Goal: Transaction & Acquisition: Purchase product/service

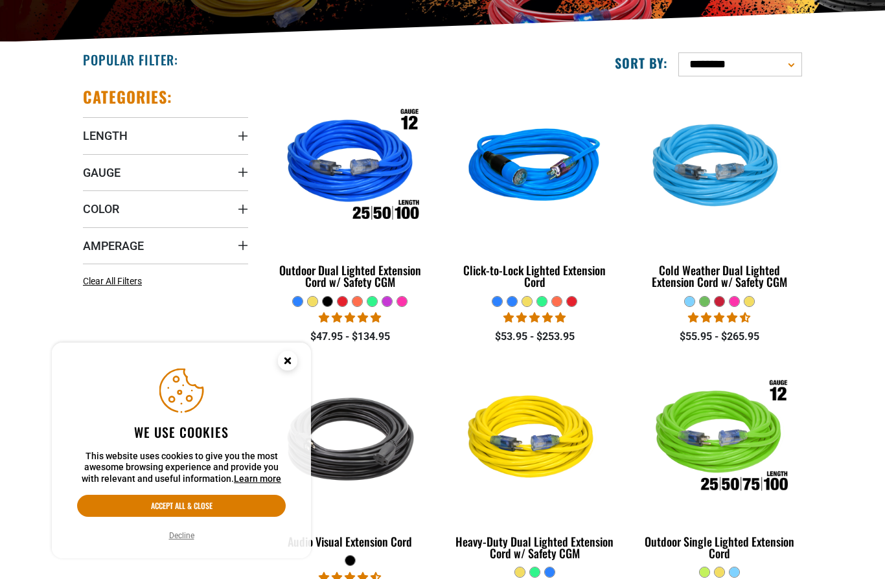
scroll to position [314, 0]
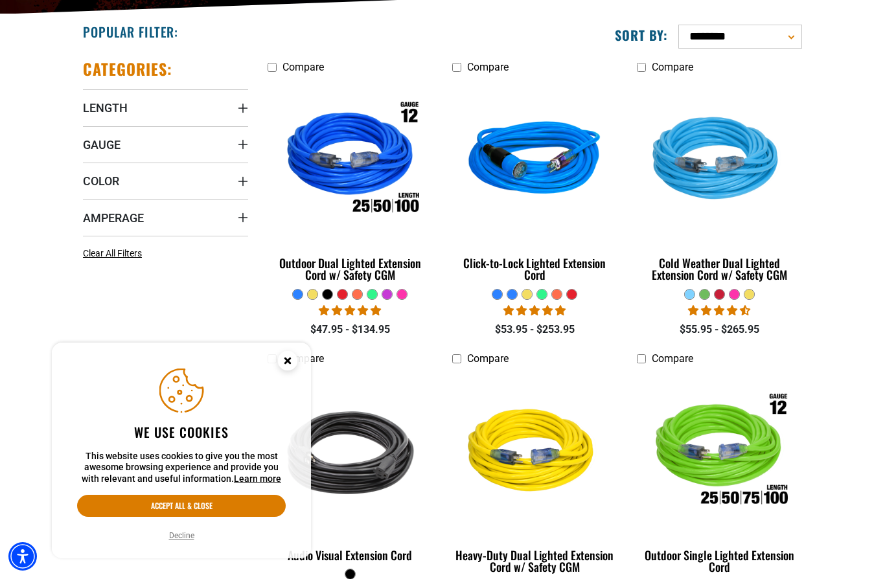
click at [288, 363] on icon "Cookie Consent" at bounding box center [287, 360] width 5 height 5
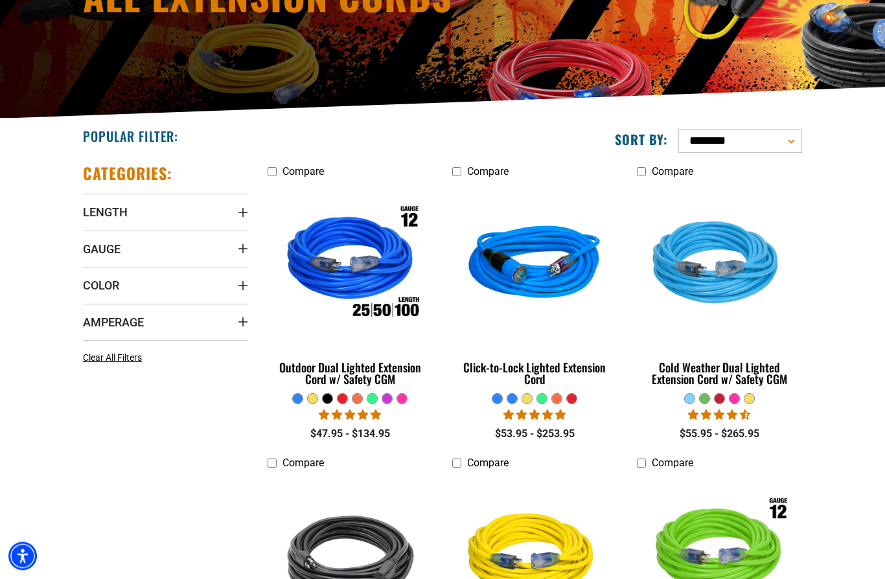
click at [212, 221] on summary "Length" at bounding box center [165, 212] width 165 height 36
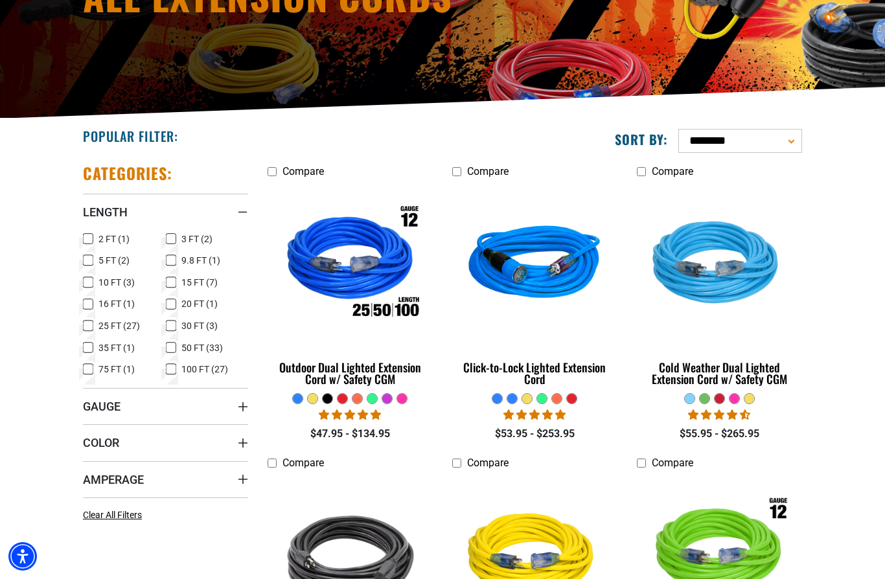
click at [182, 349] on span "50 FT (33)" at bounding box center [201, 347] width 41 height 9
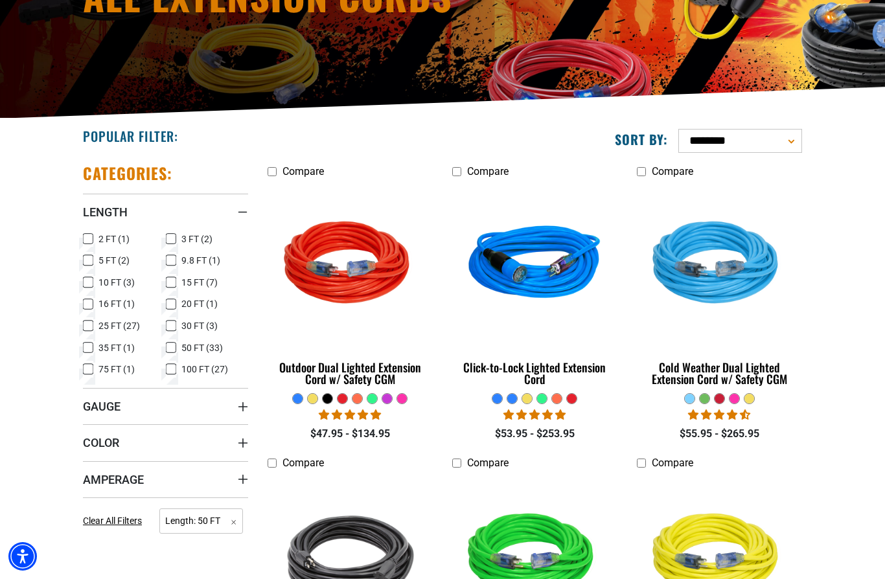
click at [201, 407] on summary "Gauge" at bounding box center [165, 406] width 165 height 36
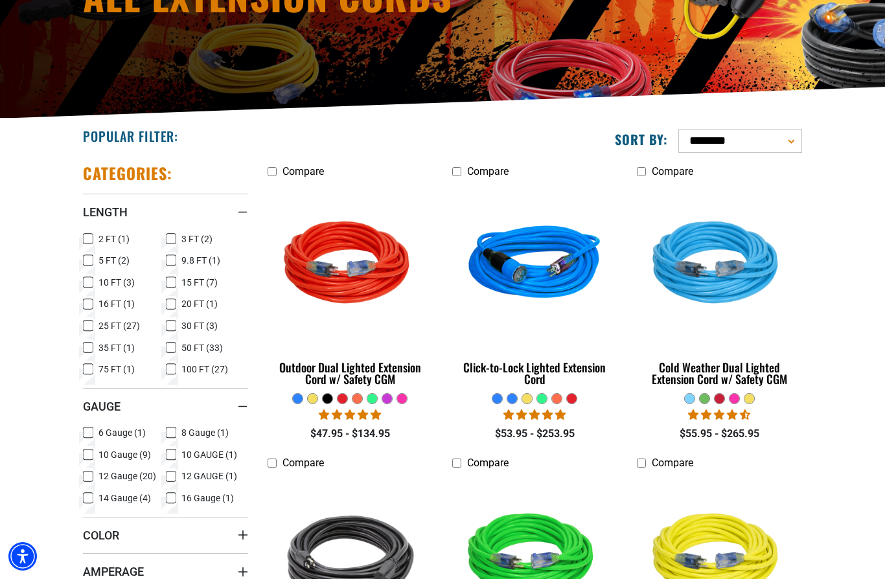
click at [97, 446] on label "10 Gauge (9) 10 Gauge (9 products)" at bounding box center [124, 454] width 83 height 17
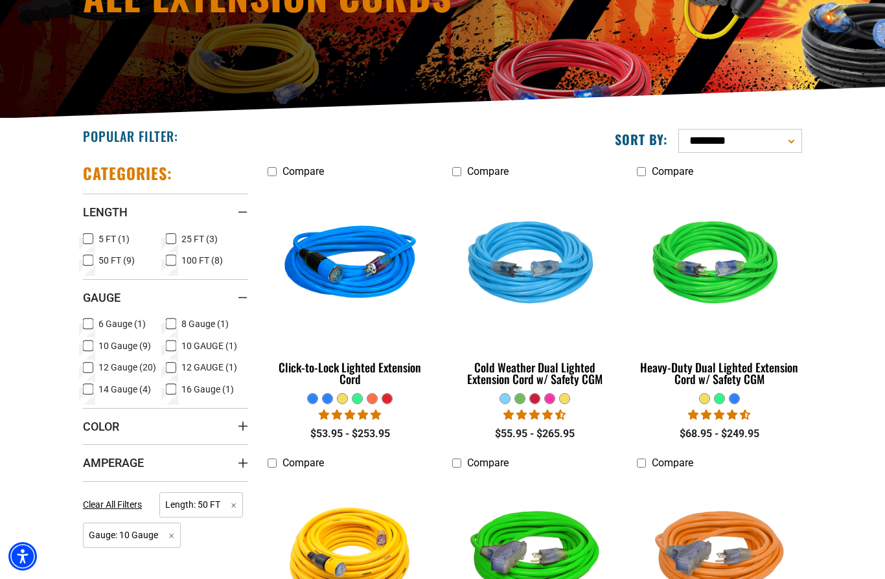
click at [176, 453] on summary "Amperage" at bounding box center [165, 462] width 165 height 36
click at [178, 347] on label "10 GAUGE (1) 10 GAUGE (1 product)" at bounding box center [207, 346] width 83 height 17
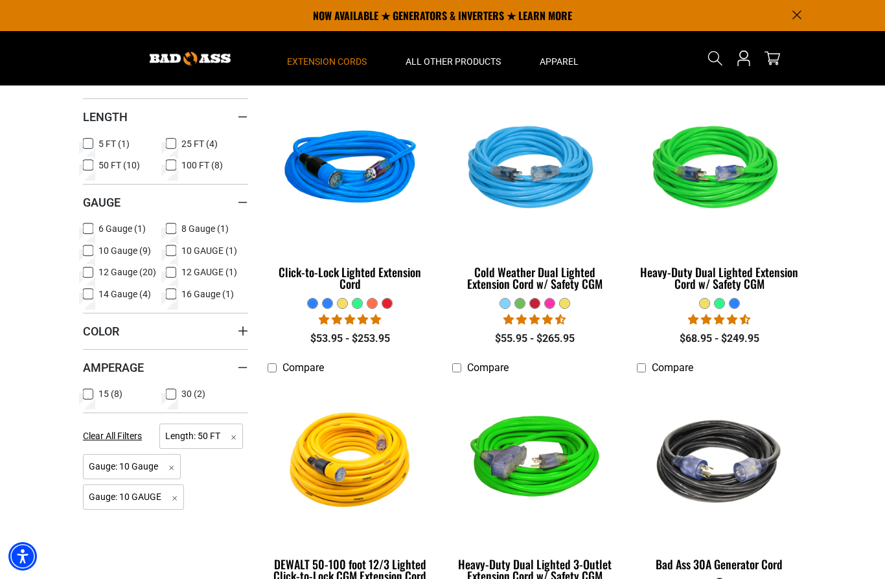
scroll to position [304, 0]
click at [367, 174] on img at bounding box center [350, 170] width 163 height 149
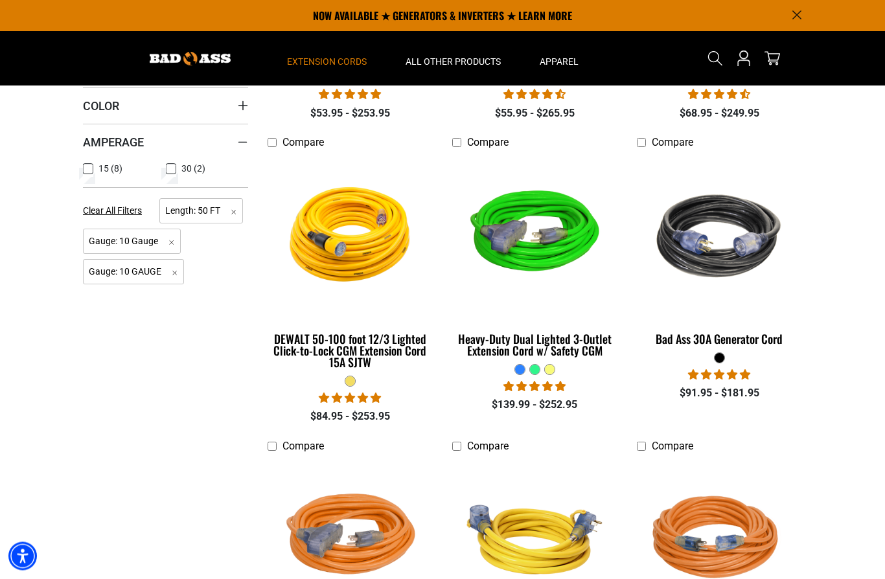
scroll to position [531, 0]
click at [599, 344] on div "Heavy-Duty Dual Lighted 3-Outlet Extension Cord w/ Safety CGM" at bounding box center [534, 344] width 165 height 23
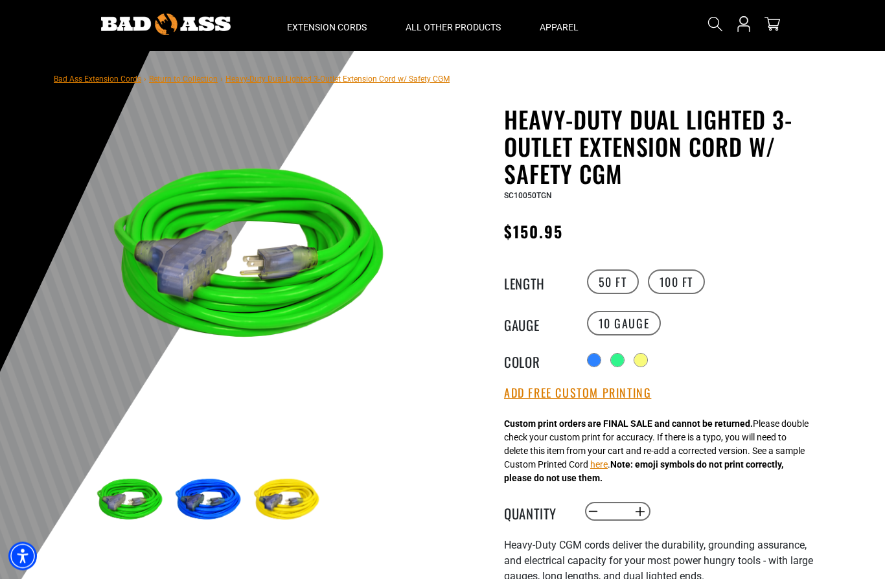
scroll to position [34, 0]
click at [647, 357] on div at bounding box center [640, 360] width 13 height 13
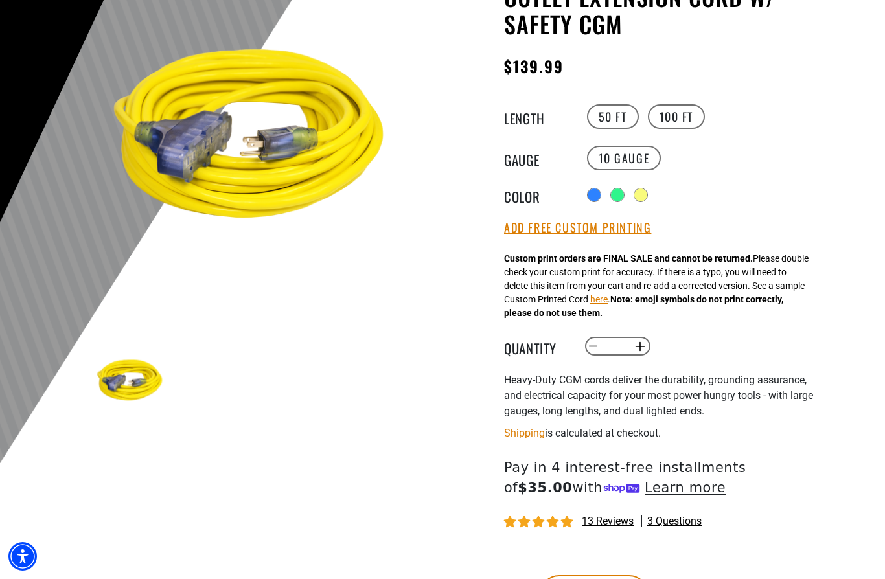
scroll to position [155, 0]
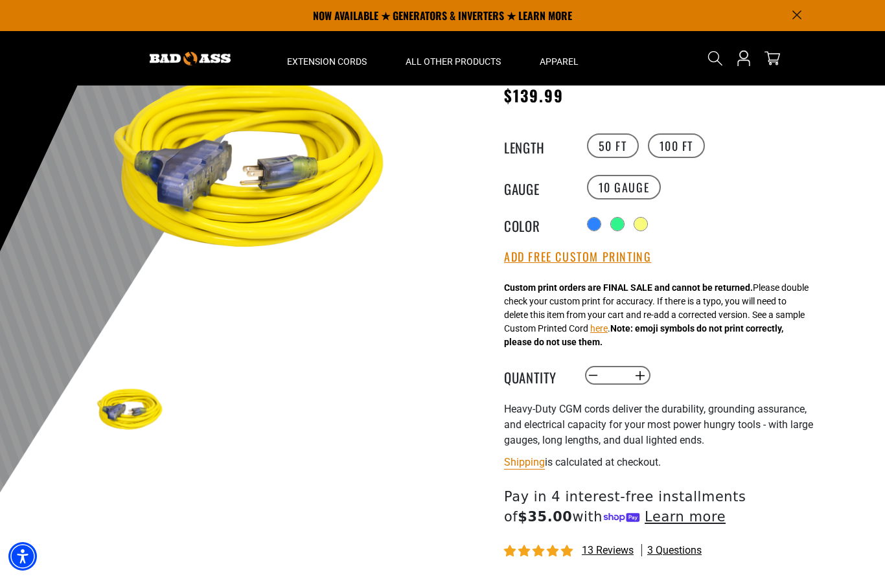
click at [588, 220] on div at bounding box center [594, 224] width 13 height 13
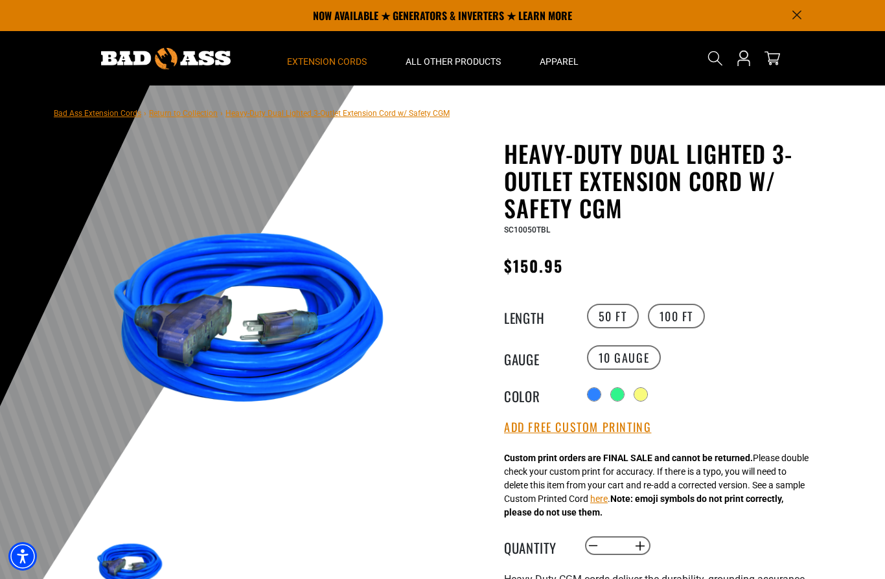
click at [357, 69] on summary "Extension Cords" at bounding box center [327, 58] width 119 height 54
click at [357, 71] on summary "Extension Cords" at bounding box center [327, 58] width 119 height 54
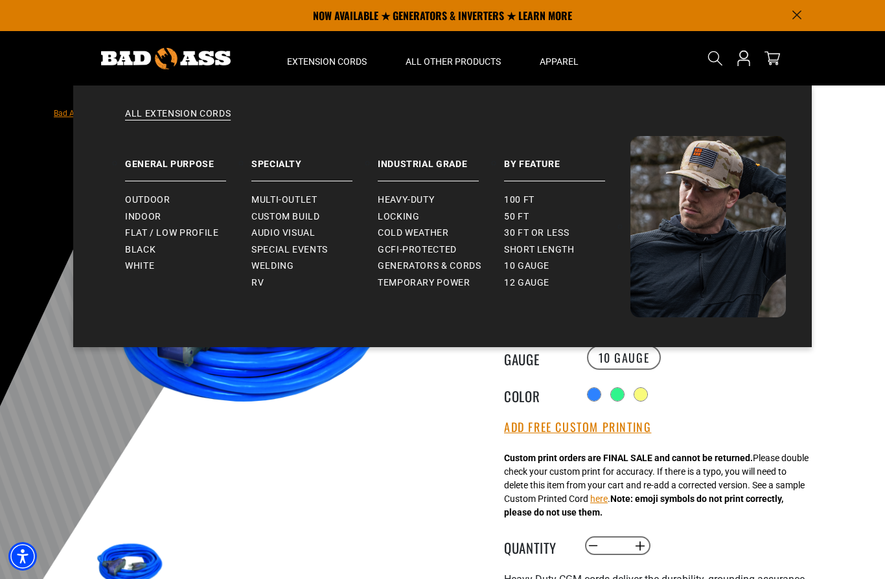
click at [315, 216] on span "Custom Build" at bounding box center [285, 217] width 69 height 12
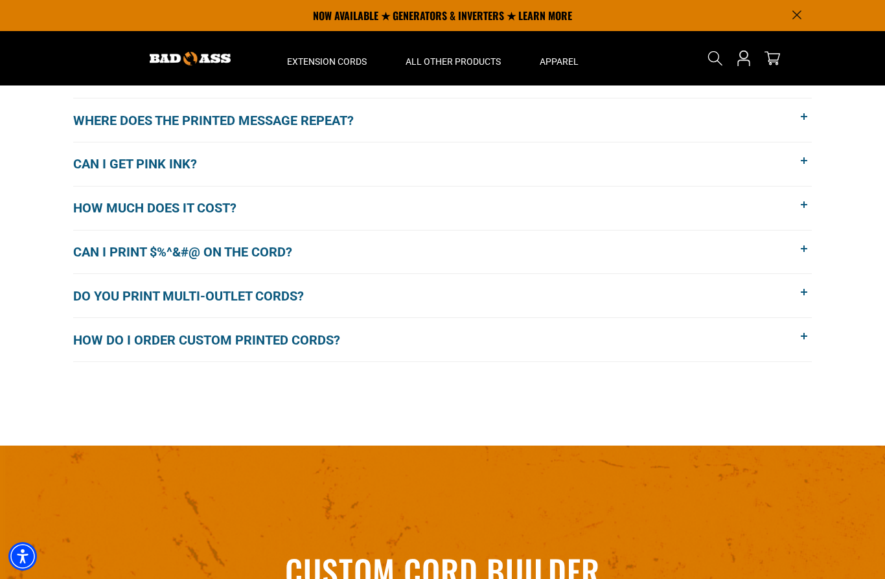
scroll to position [1051, 0]
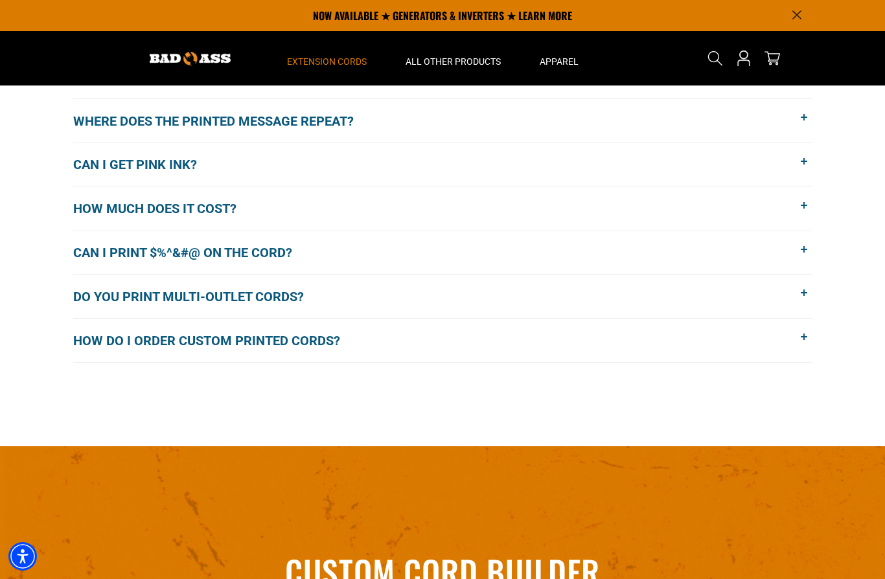
click at [349, 62] on span "Extension Cords" at bounding box center [327, 62] width 80 height 12
click at [325, 61] on span "Extension Cords" at bounding box center [327, 62] width 80 height 12
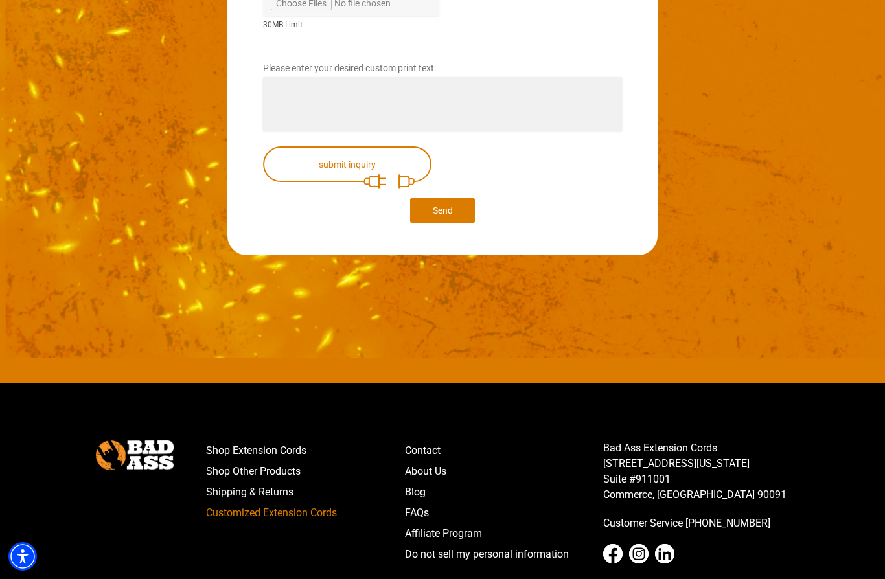
scroll to position [2493, 0]
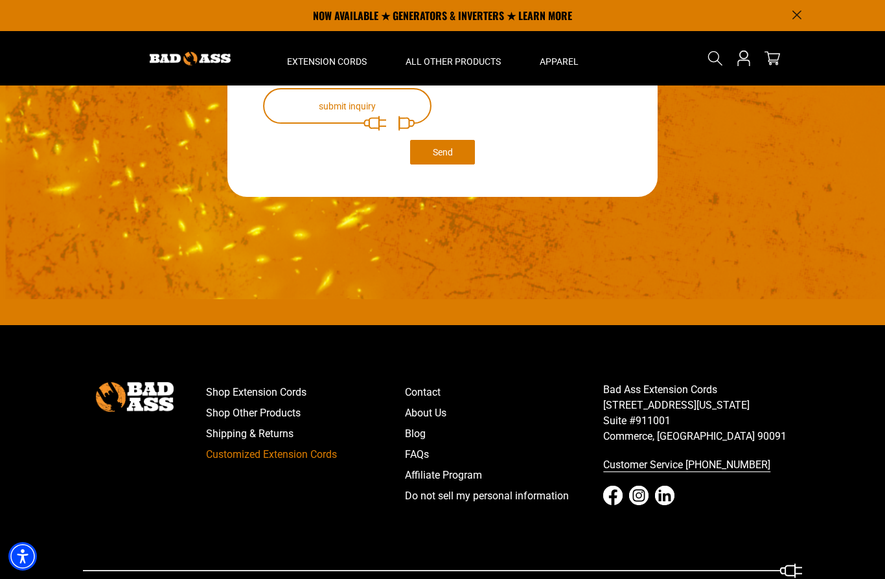
click at [431, 457] on link "FAQs" at bounding box center [504, 454] width 199 height 21
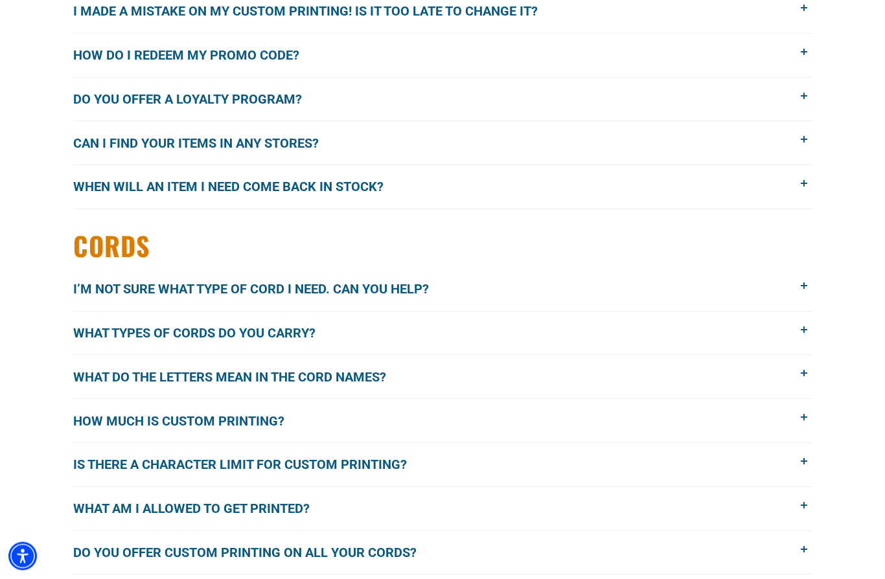
scroll to position [1276, 0]
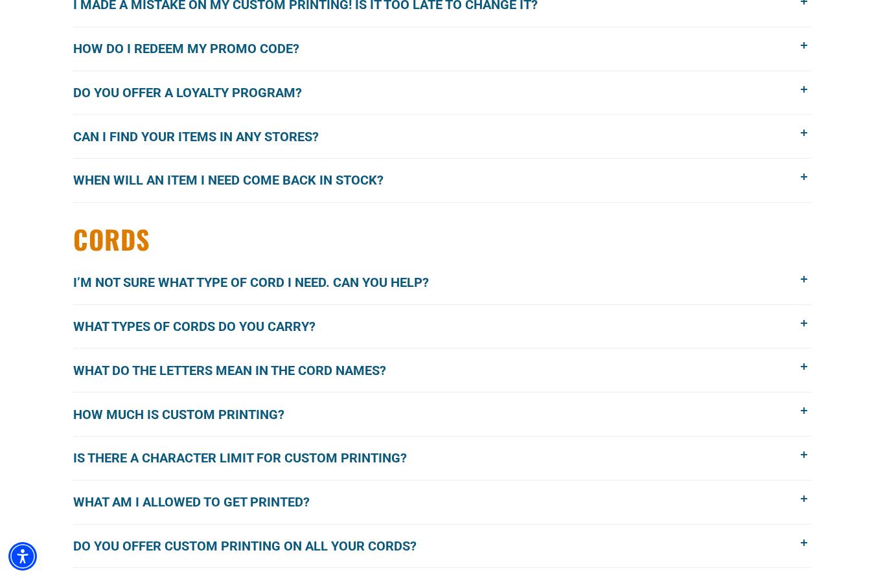
click at [394, 282] on span "I’m not sure what type of cord I need. Can you help?" at bounding box center [260, 282] width 375 height 19
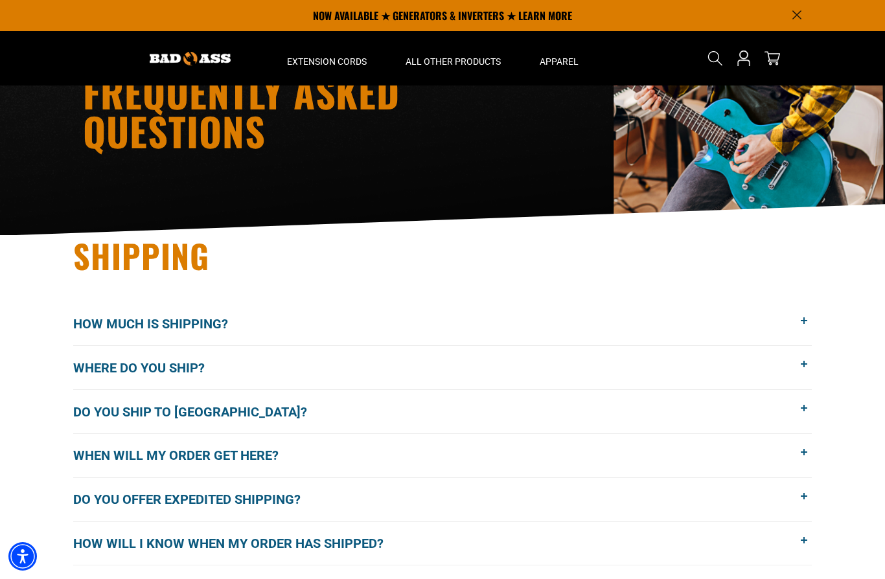
scroll to position [0, 0]
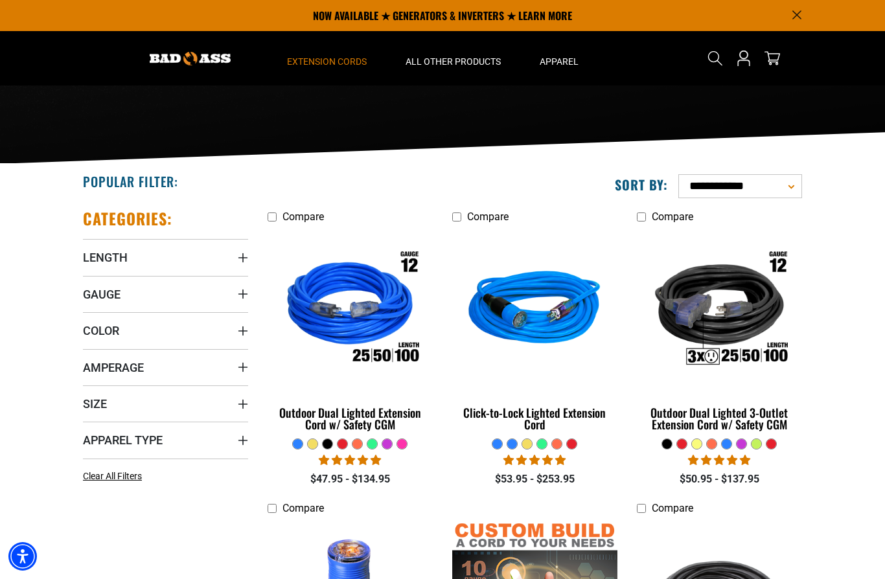
scroll to position [151, 0]
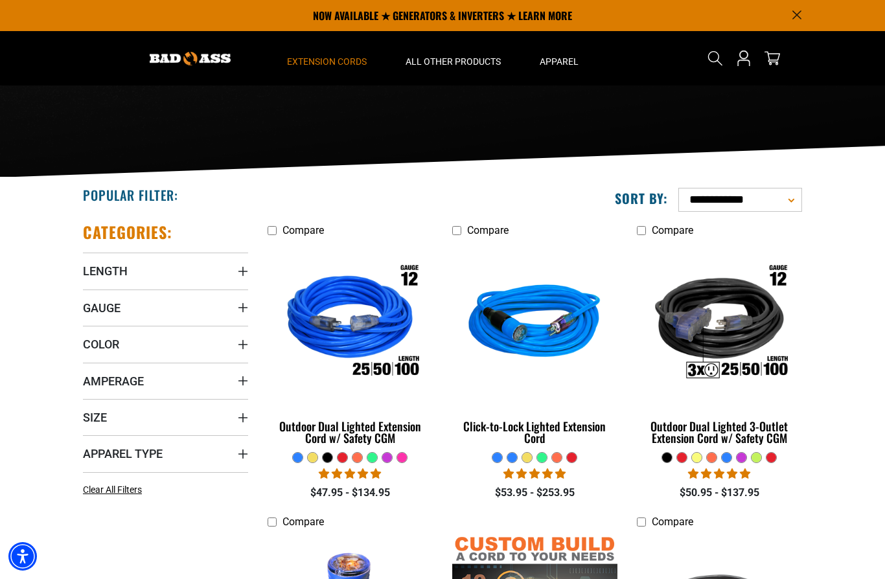
click at [163, 276] on summary "Length" at bounding box center [165, 271] width 165 height 36
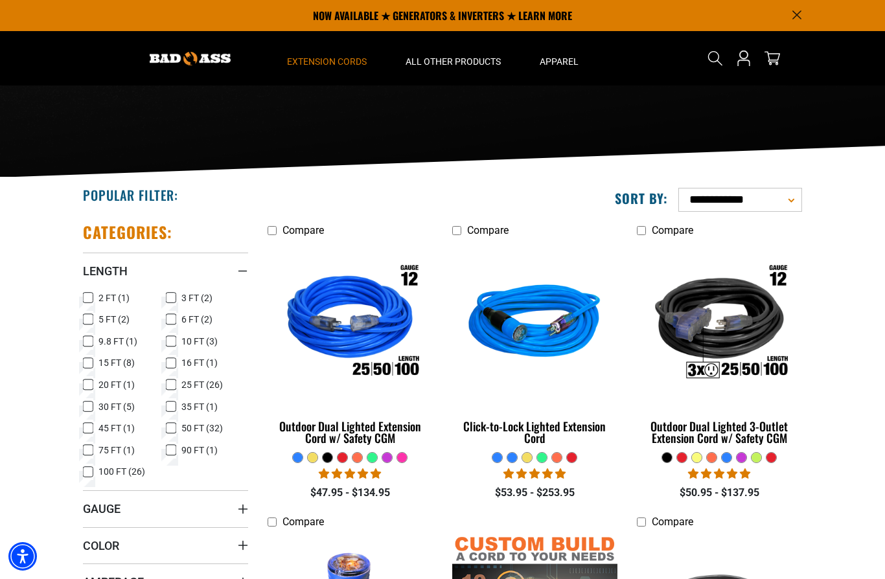
click at [182, 427] on span "50 FT (32)" at bounding box center [201, 428] width 41 height 9
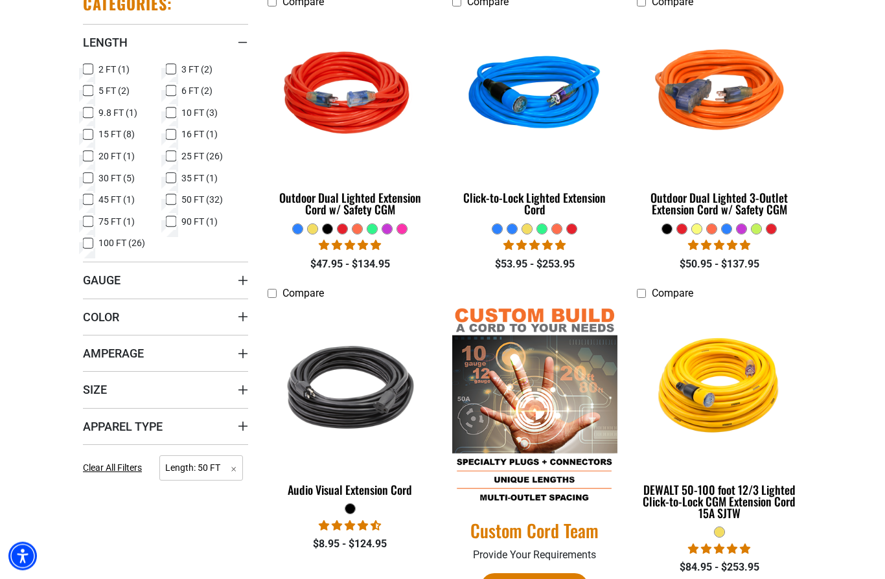
scroll to position [380, 0]
click at [104, 284] on span "Gauge" at bounding box center [102, 280] width 38 height 15
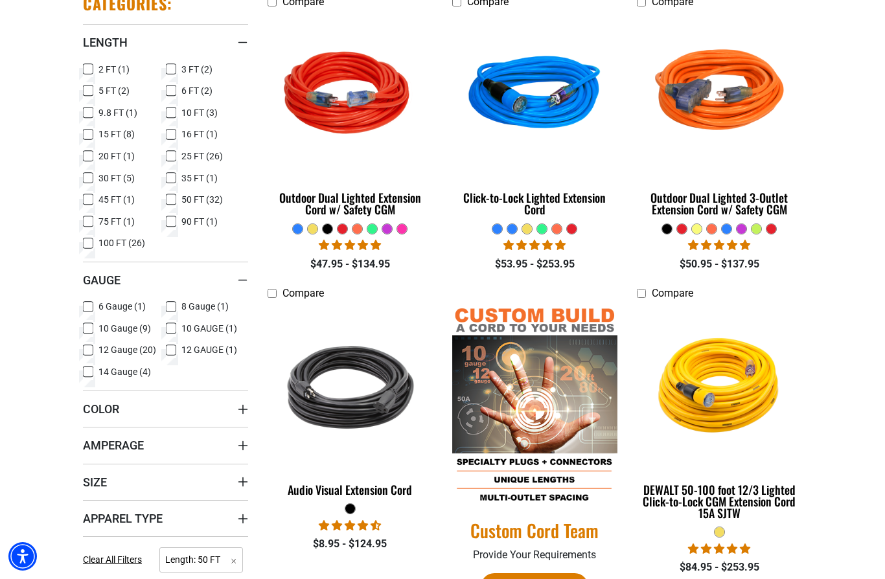
click at [96, 330] on label "10 Gauge (9) 10 Gauge (9 products)" at bounding box center [124, 328] width 83 height 17
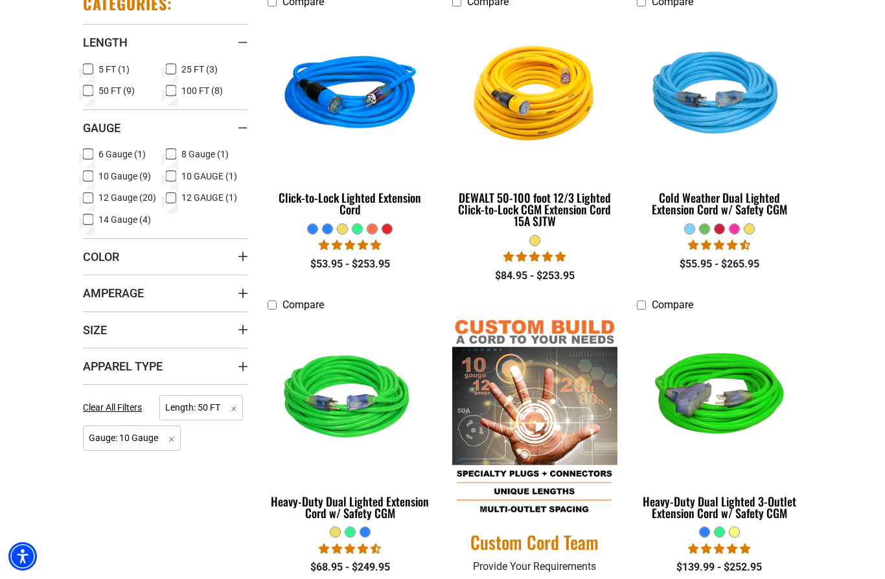
click at [176, 326] on summary "Size" at bounding box center [165, 330] width 165 height 36
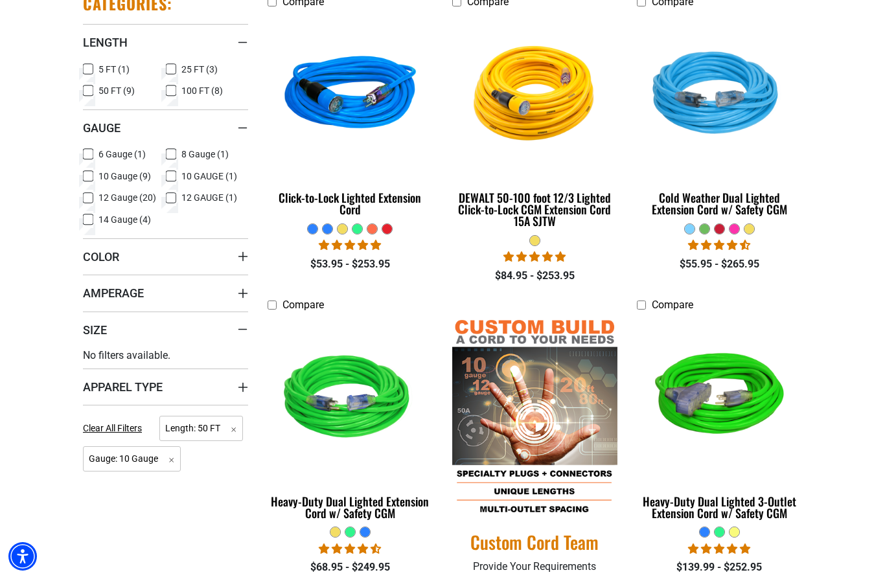
click at [178, 168] on label "10 GAUGE (1) 10 GAUGE (1 product)" at bounding box center [207, 176] width 83 height 17
click at [93, 295] on span "Amperage" at bounding box center [113, 293] width 61 height 15
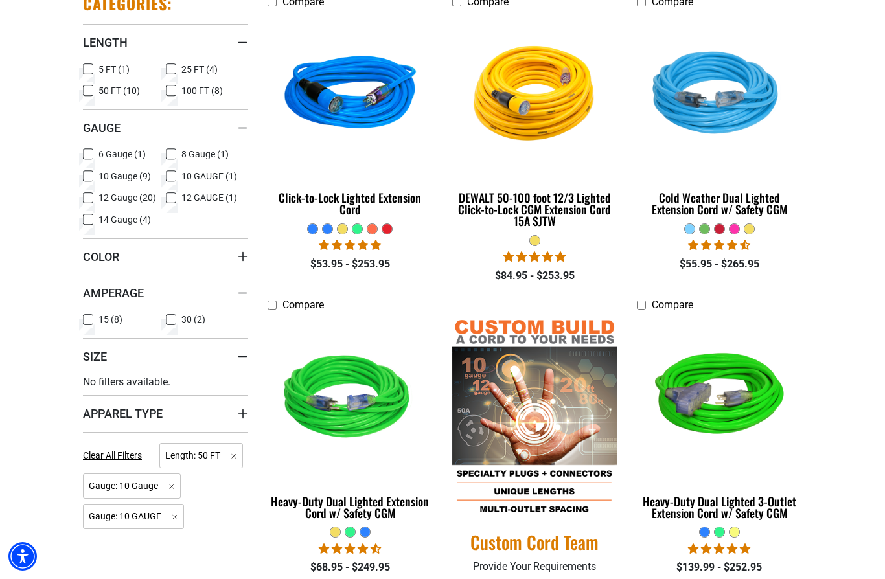
click at [166, 323] on icon at bounding box center [171, 320] width 10 height 17
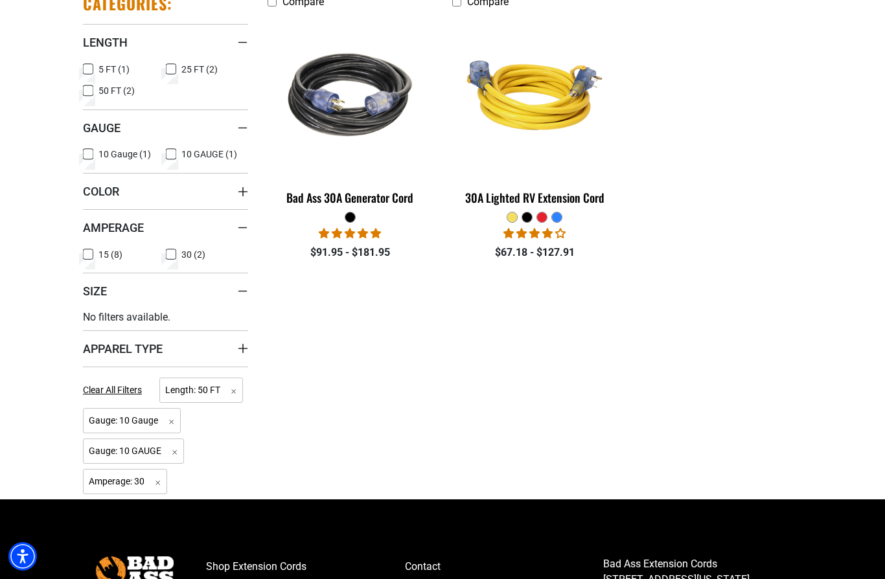
click at [169, 256] on icon at bounding box center [171, 254] width 8 height 7
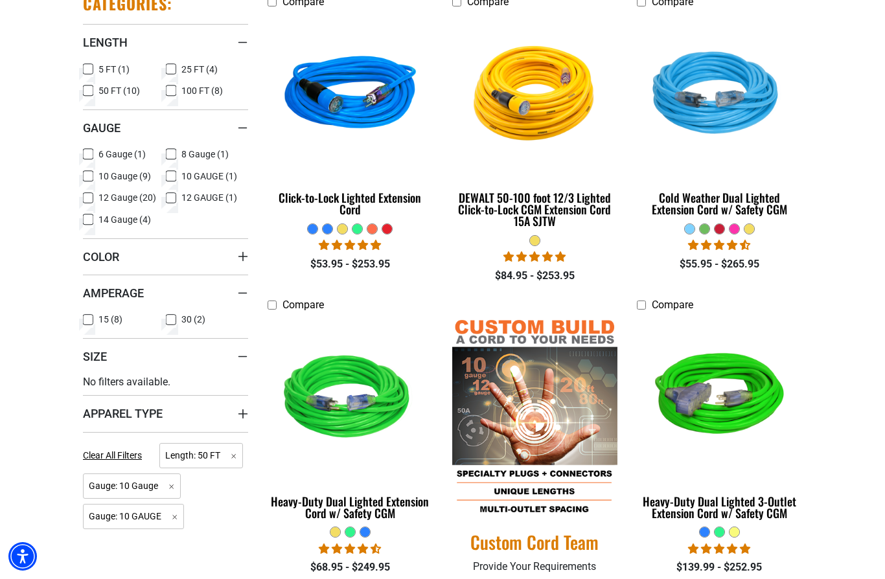
click at [94, 319] on label "15 (8) 15 (8 products)" at bounding box center [124, 320] width 83 height 17
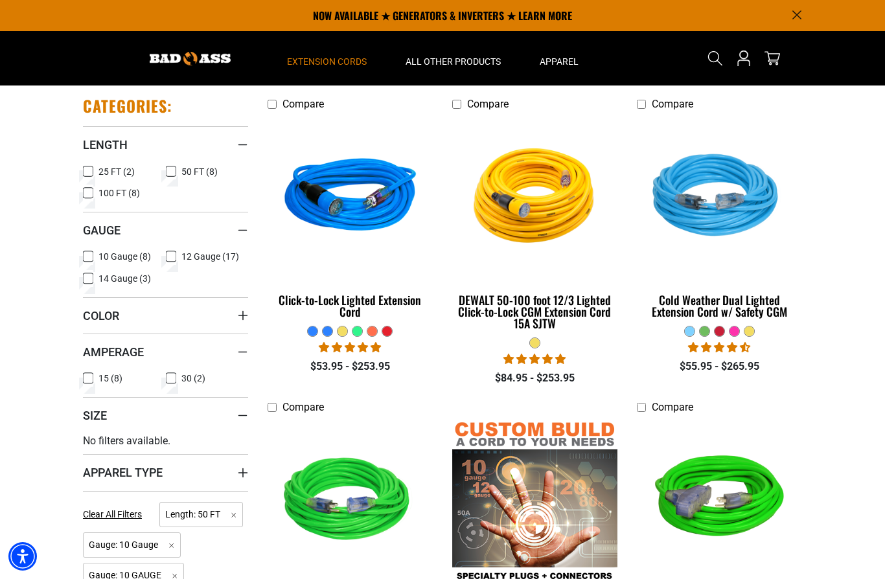
scroll to position [276, 0]
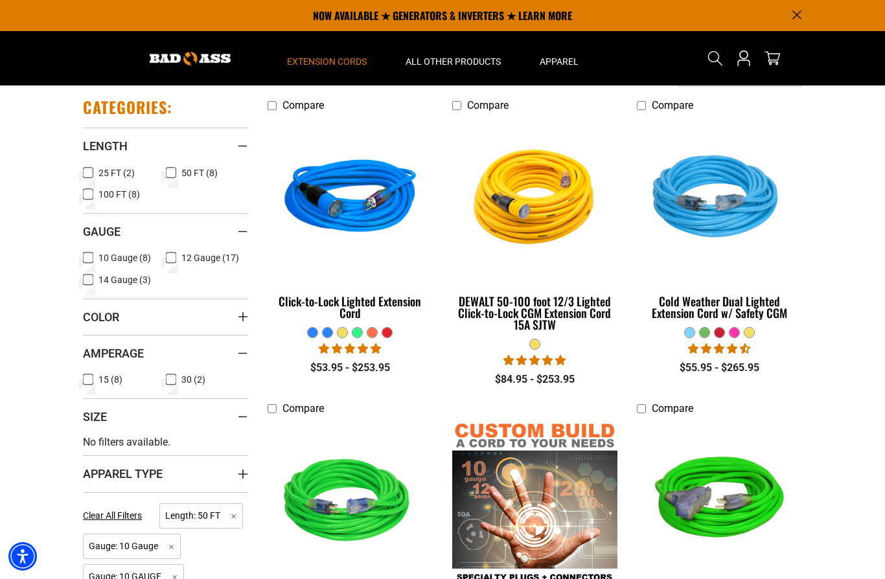
click at [818, 385] on section "Popular Filter:" at bounding box center [442, 536] width 885 height 968
click at [580, 310] on div "DEWALT 50-100 foot 12/3 Lighted Click-to-Lock CGM Extension Cord 15A SJTW" at bounding box center [534, 312] width 165 height 35
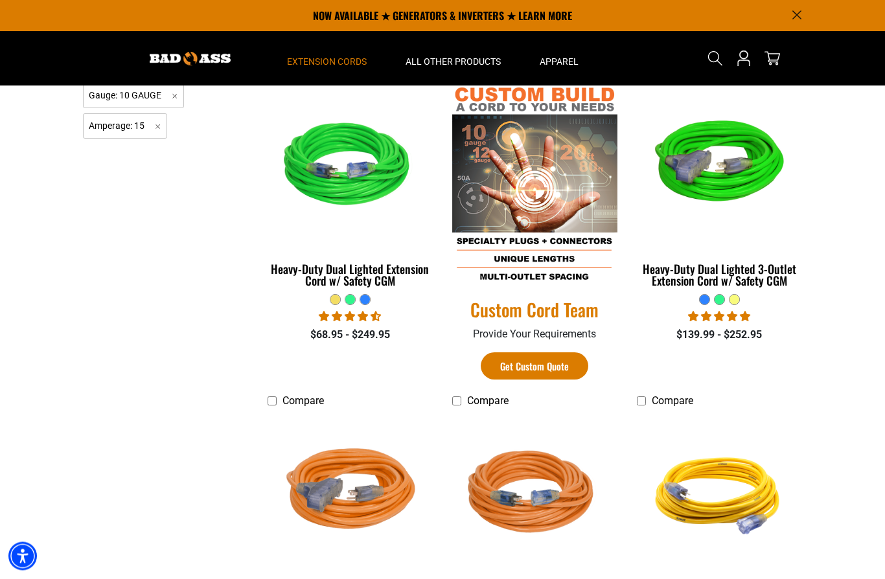
scroll to position [597, 0]
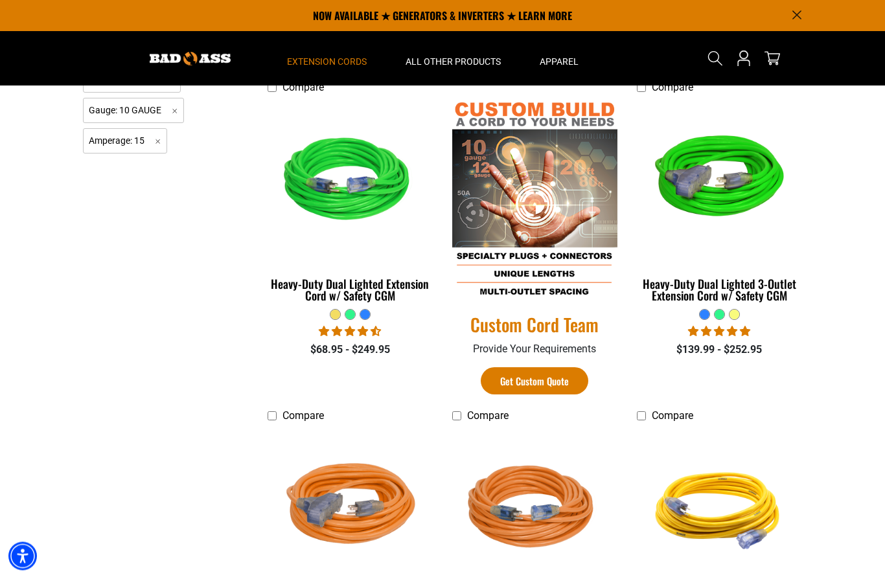
click at [755, 288] on div "Heavy-Duty Dual Lighted 3-Outlet Extension Cord w/ Safety CGM" at bounding box center [719, 290] width 165 height 23
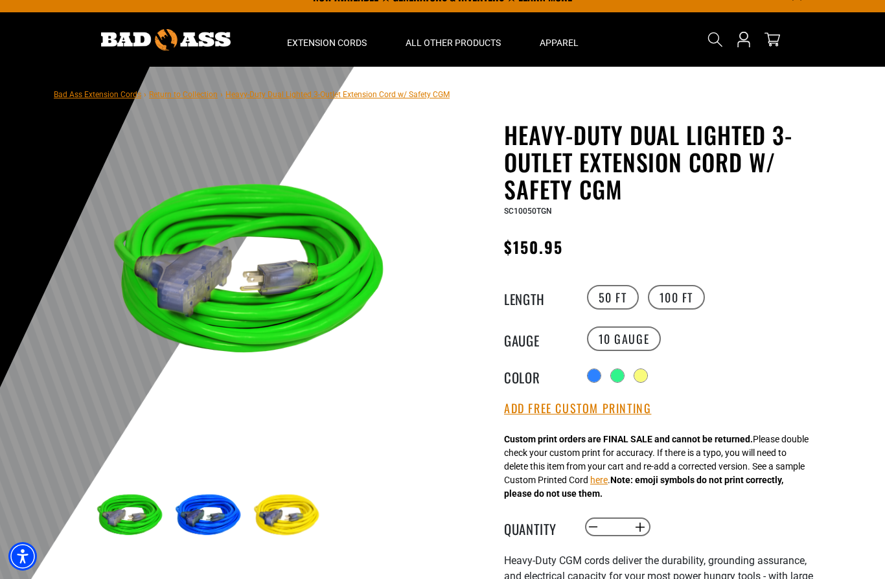
click at [588, 378] on div at bounding box center [594, 375] width 13 height 13
